Goal: Task Accomplishment & Management: Use online tool/utility

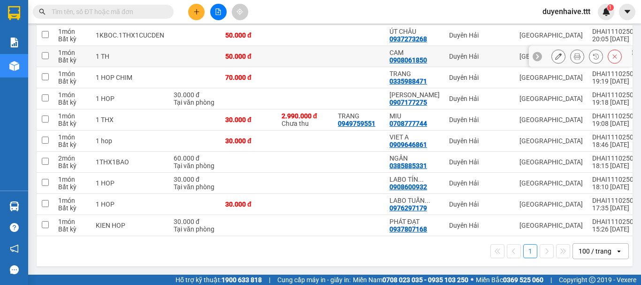
scroll to position [89, 0]
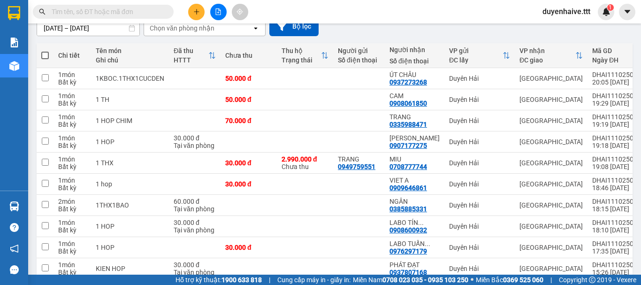
click at [45, 56] on span at bounding box center [45, 56] width 8 height 8
click at [45, 51] on input "checkbox" at bounding box center [45, 51] width 0 height 0
checkbox input "true"
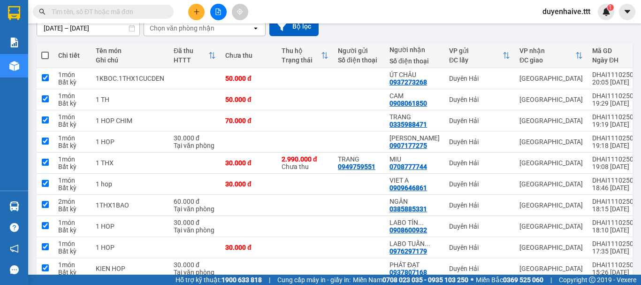
checkbox input "true"
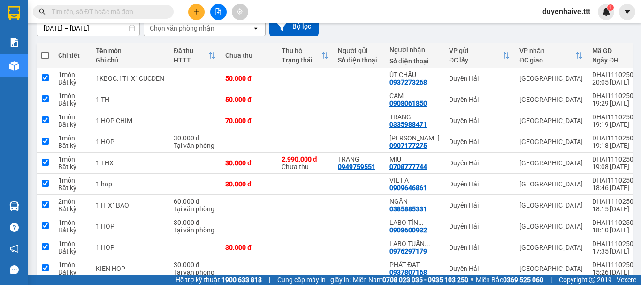
checkbox input "true"
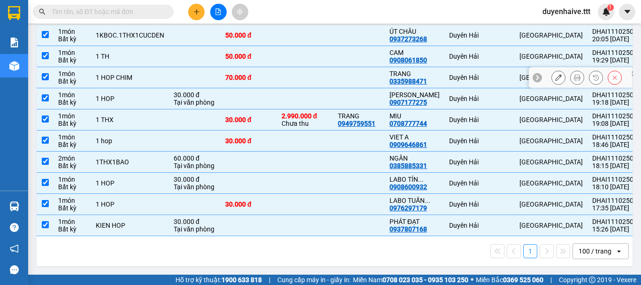
scroll to position [0, 0]
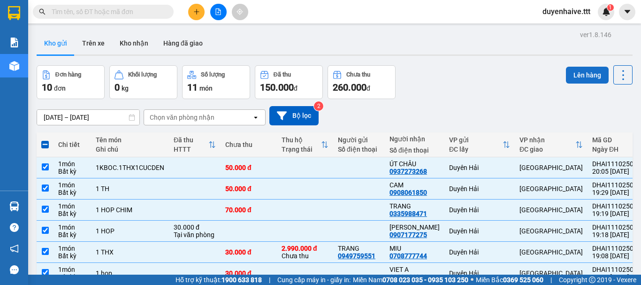
click at [570, 73] on button "Lên hàng" at bounding box center [587, 75] width 43 height 17
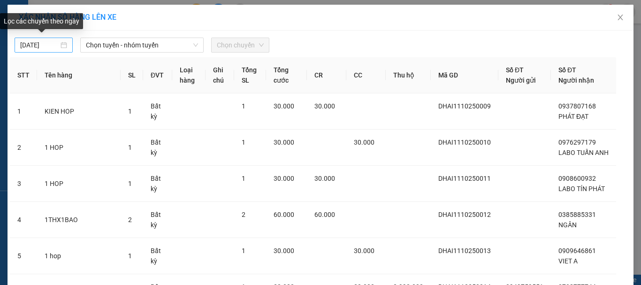
click at [20, 45] on input "[DATE]" at bounding box center [39, 45] width 38 height 10
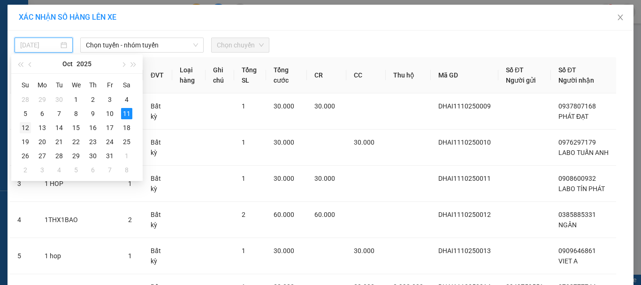
click at [25, 127] on div "12" at bounding box center [25, 127] width 11 height 11
type input "[DATE]"
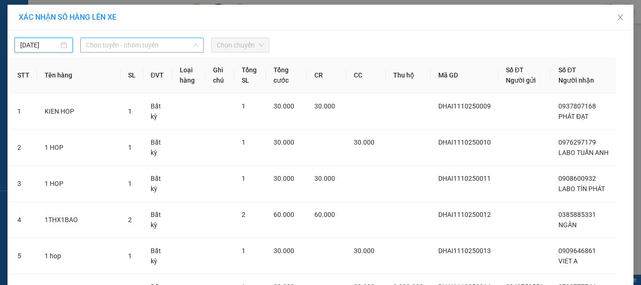
click at [125, 49] on span "Chọn tuyến - nhóm tuyến" at bounding box center [142, 45] width 112 height 14
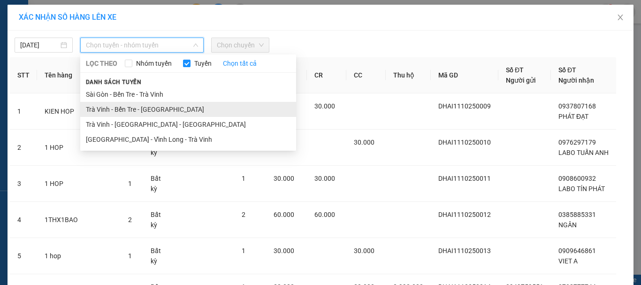
click at [124, 110] on li "Trà Vinh - Bến Tre - [GEOGRAPHIC_DATA]" at bounding box center [188, 109] width 216 height 15
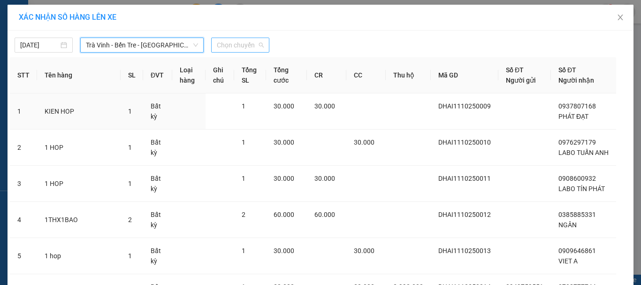
click at [225, 45] on span "Chọn chuyến" at bounding box center [240, 45] width 47 height 14
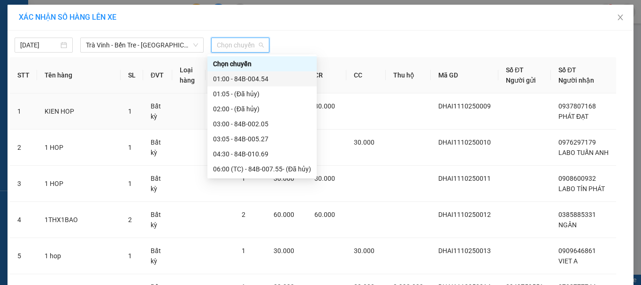
click at [243, 78] on div "01:00 - 84B-004.54" at bounding box center [262, 79] width 98 height 10
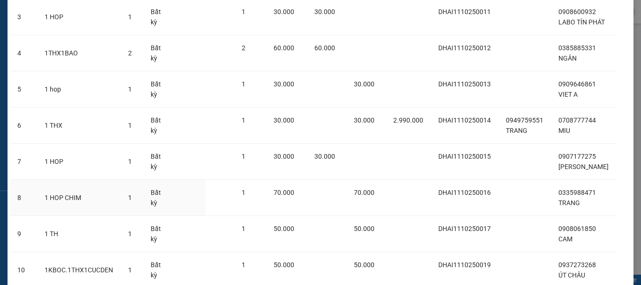
scroll to position [280, 0]
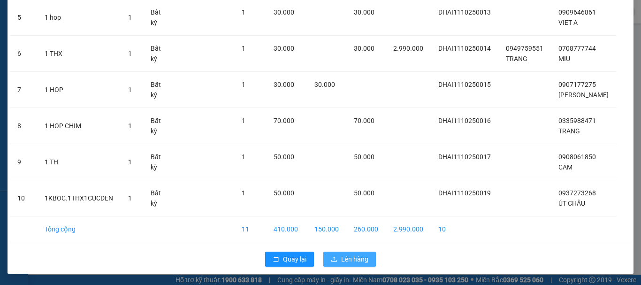
click at [354, 256] on span "Lên hàng" at bounding box center [354, 259] width 27 height 10
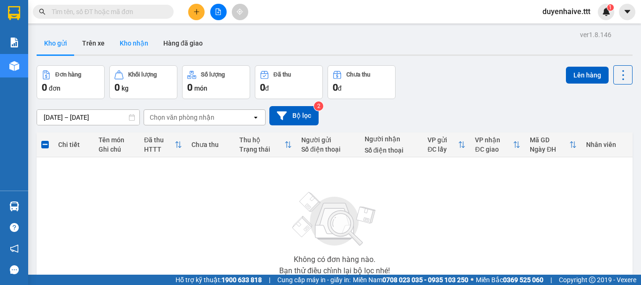
click at [138, 38] on button "Kho nhận" at bounding box center [134, 43] width 44 height 23
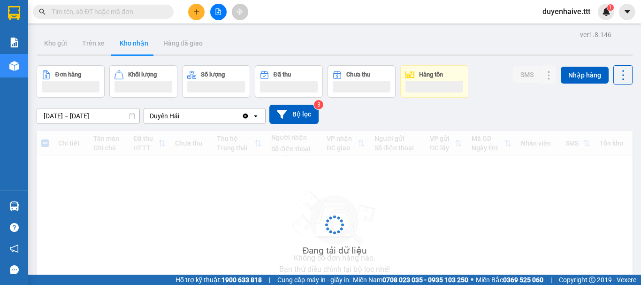
click at [100, 11] on input "text" at bounding box center [107, 12] width 111 height 10
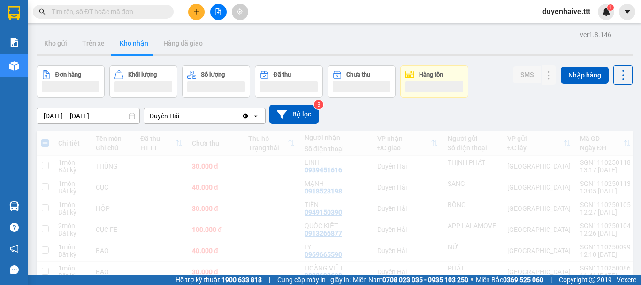
click at [100, 11] on input "text" at bounding box center [107, 12] width 111 height 10
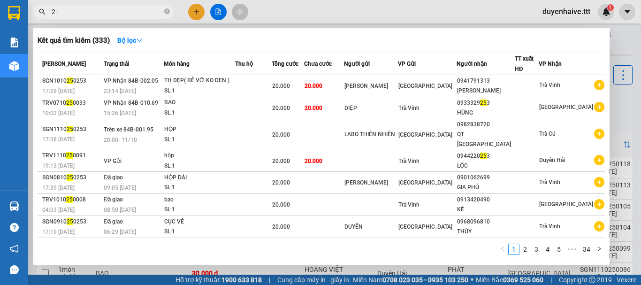
type input "2"
